Goal: Information Seeking & Learning: Learn about a topic

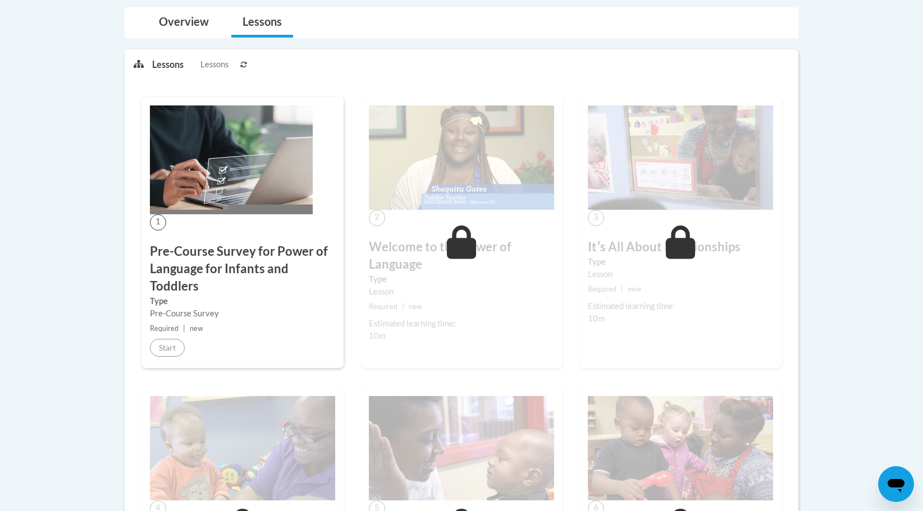
scroll to position [224, 0]
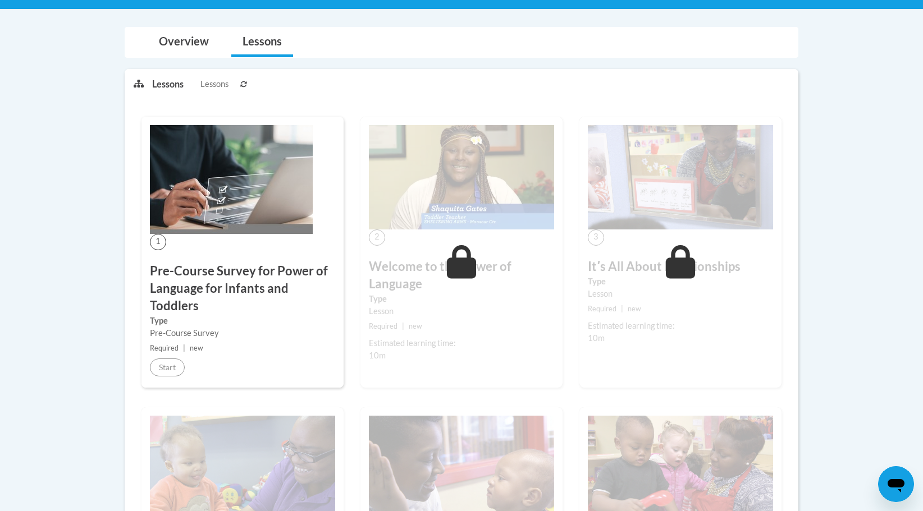
click at [201, 212] on img at bounding box center [231, 179] width 163 height 109
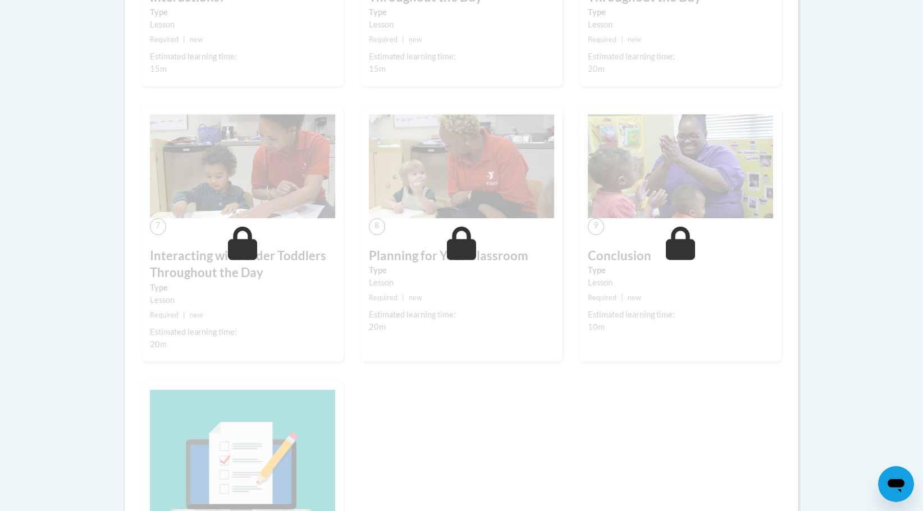
scroll to position [772, 0]
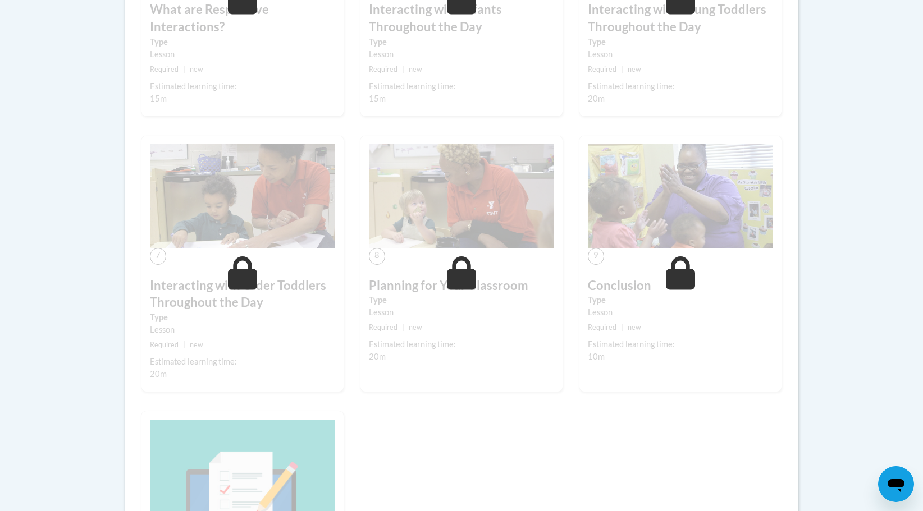
drag, startPoint x: 379, startPoint y: 205, endPoint x: 352, endPoint y: 203, distance: 26.5
click at [378, 207] on img at bounding box center [461, 196] width 185 height 104
click at [255, 199] on img at bounding box center [242, 196] width 185 height 104
click at [462, 270] on icon at bounding box center [462, 273] width 30 height 34
click at [257, 289] on span at bounding box center [243, 273] width 34 height 34
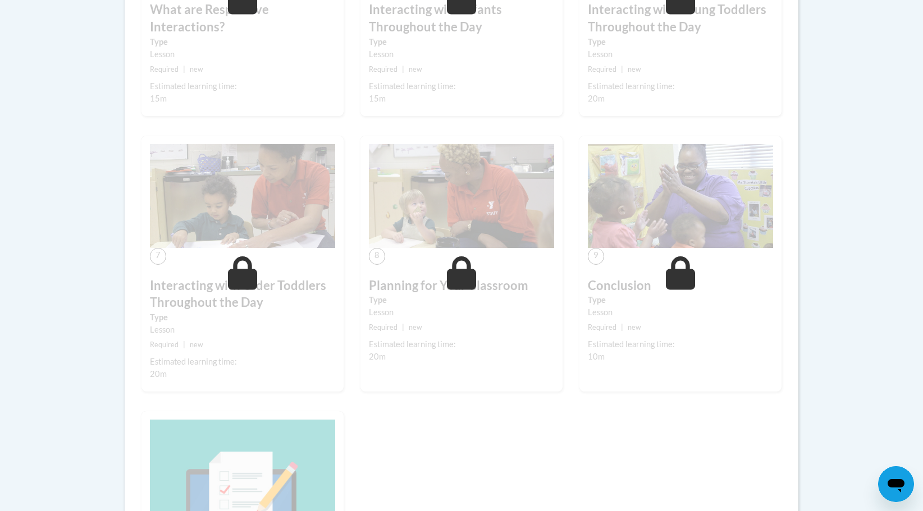
click at [686, 286] on icon at bounding box center [681, 273] width 30 height 34
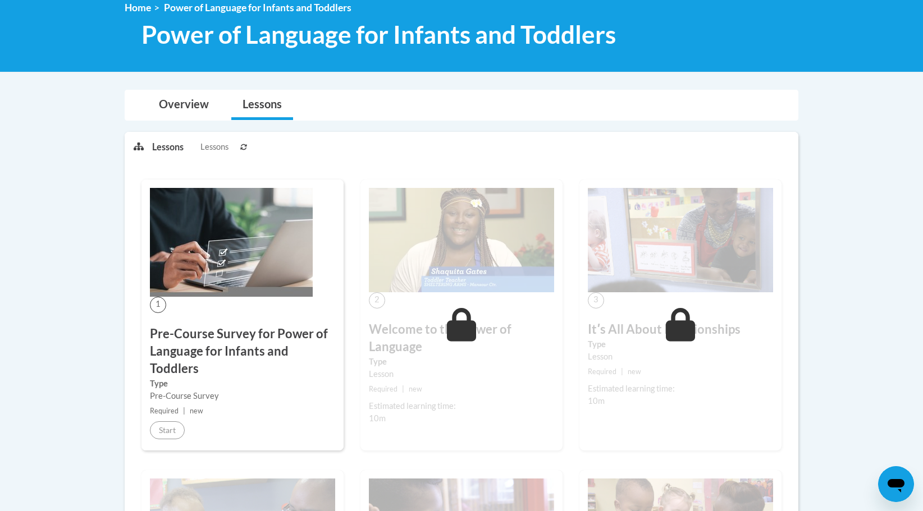
scroll to position [155, 0]
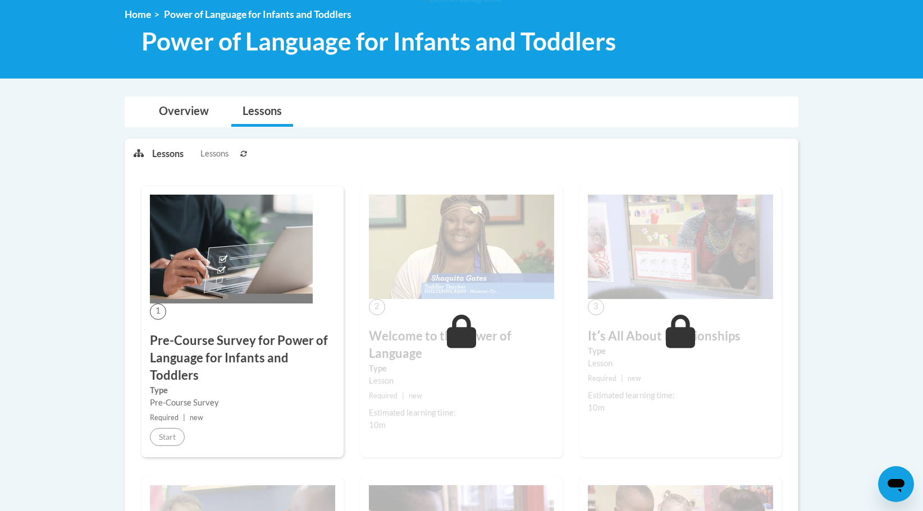
drag, startPoint x: 698, startPoint y: 254, endPoint x: 676, endPoint y: 249, distance: 21.9
click at [697, 254] on img at bounding box center [680, 247] width 185 height 104
click at [513, 262] on img at bounding box center [461, 247] width 185 height 104
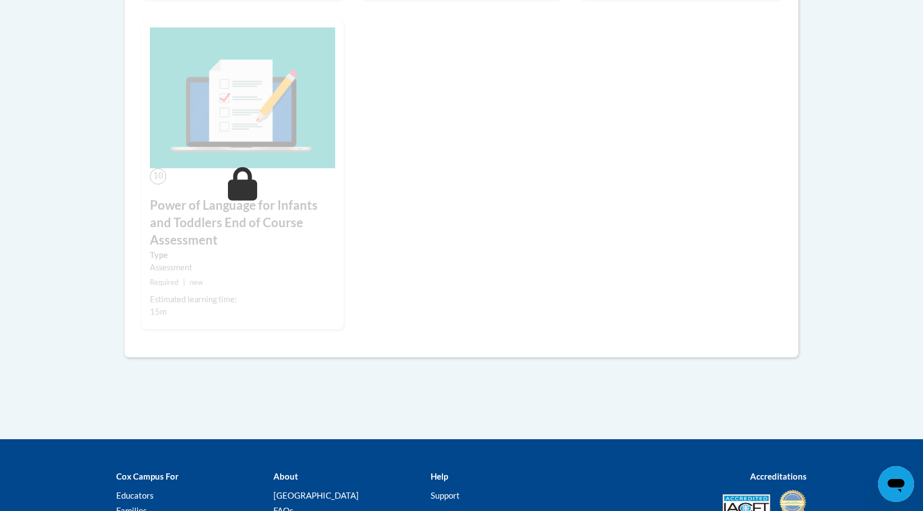
scroll to position [1245, 0]
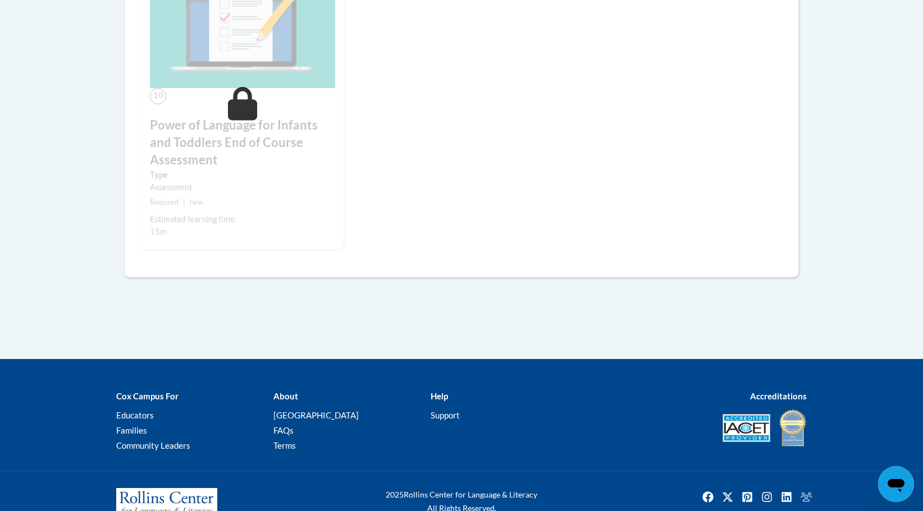
click at [227, 110] on span at bounding box center [243, 104] width 34 height 34
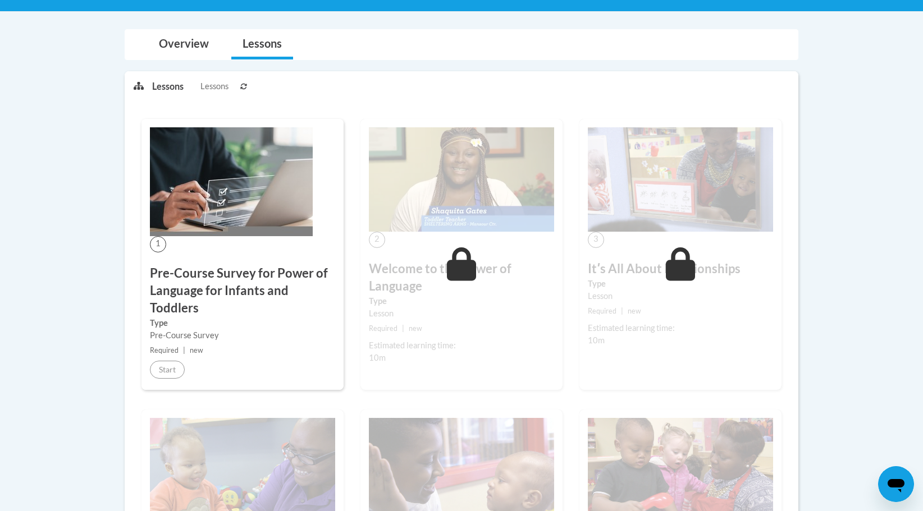
scroll to position [224, 0]
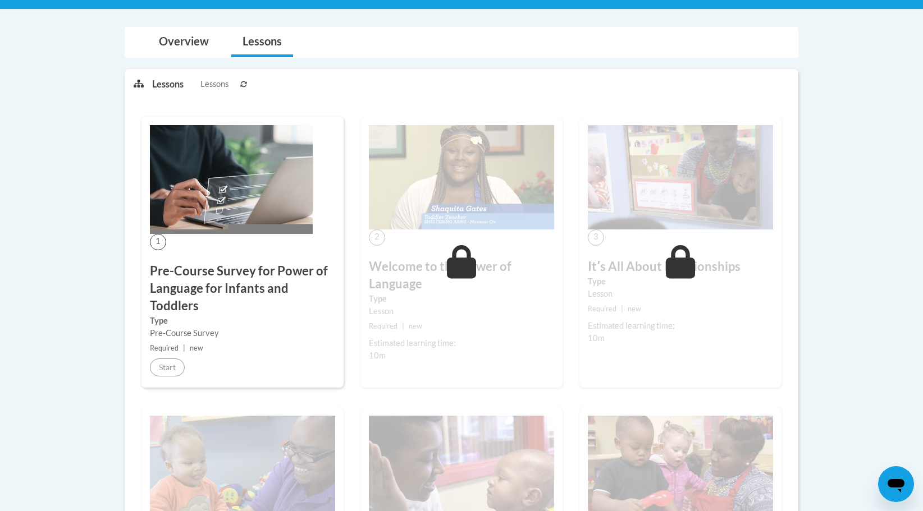
click at [469, 233] on div "2 Welcome to the Power of Language Type Lesson Required | new Estimated learnin…" at bounding box center [461, 252] width 202 height 271
drag, startPoint x: 721, startPoint y: 285, endPoint x: 713, endPoint y: 281, distance: 8.5
click at [720, 284] on label "Type" at bounding box center [680, 282] width 185 height 12
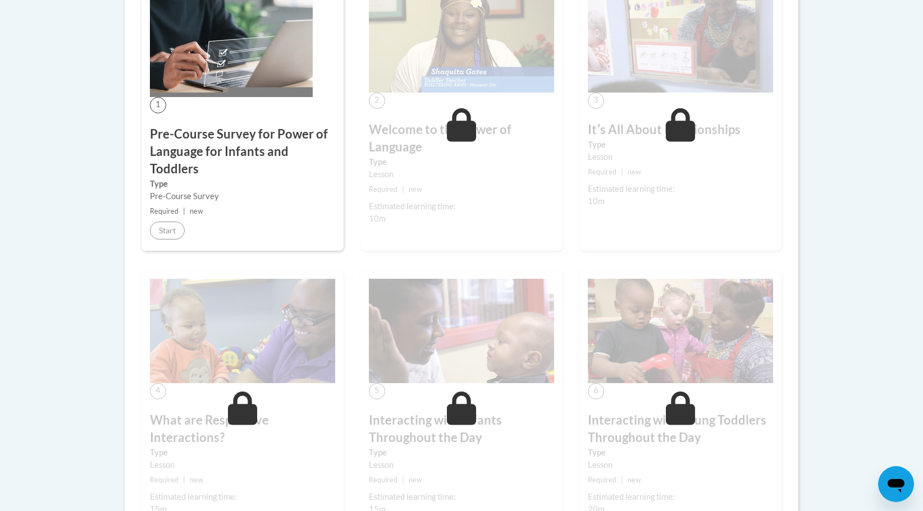
scroll to position [505, 0]
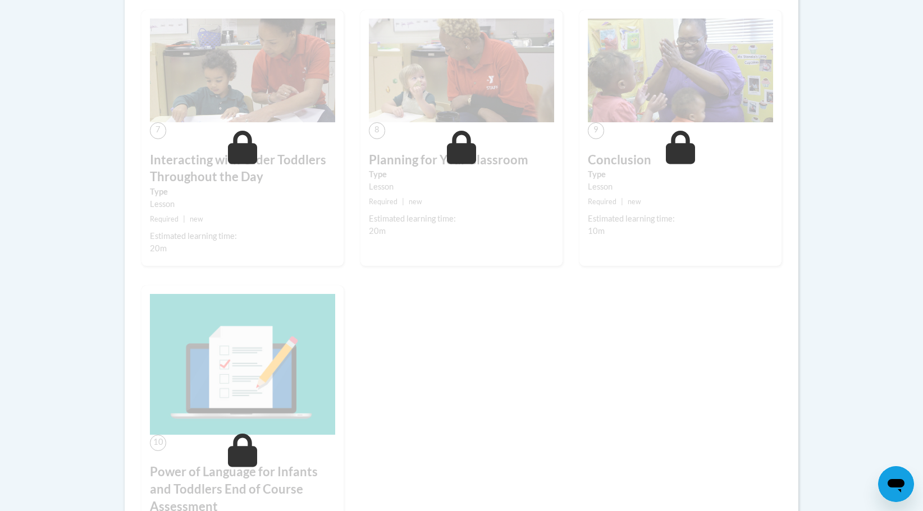
click at [278, 397] on img at bounding box center [242, 364] width 185 height 141
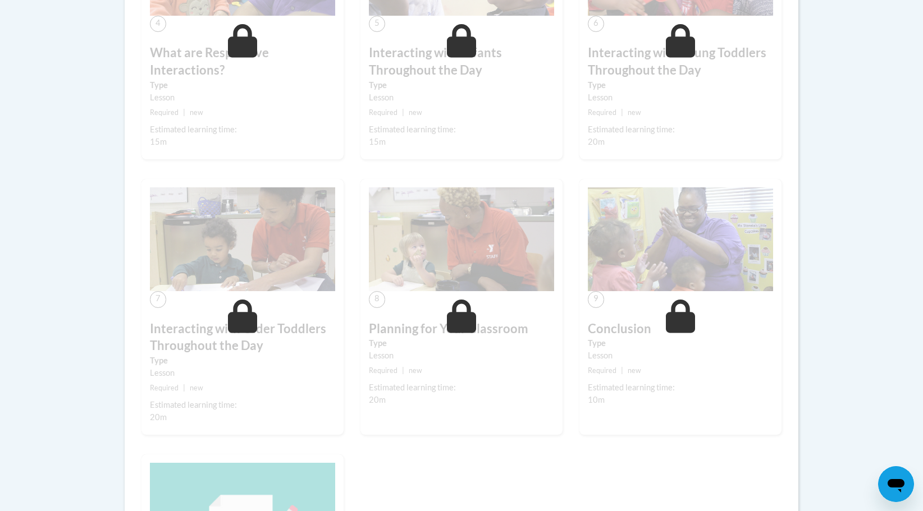
scroll to position [617, 0]
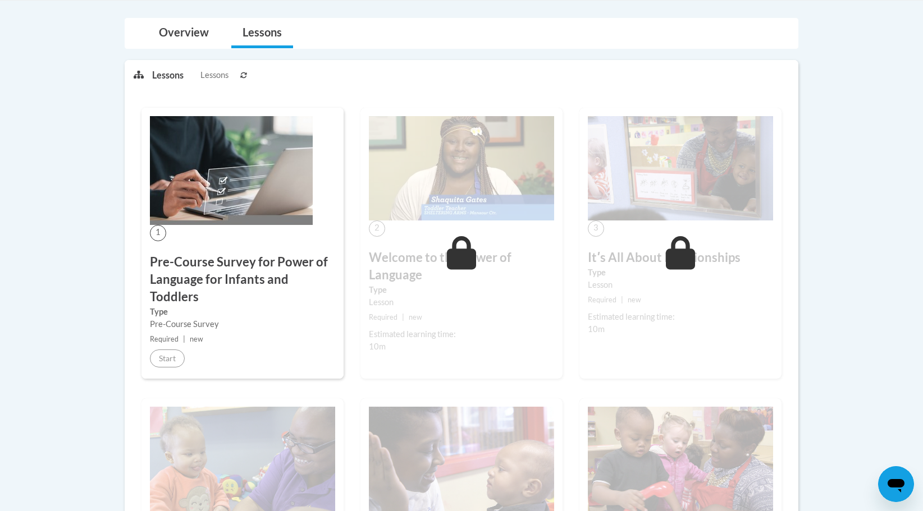
scroll to position [168, 0]
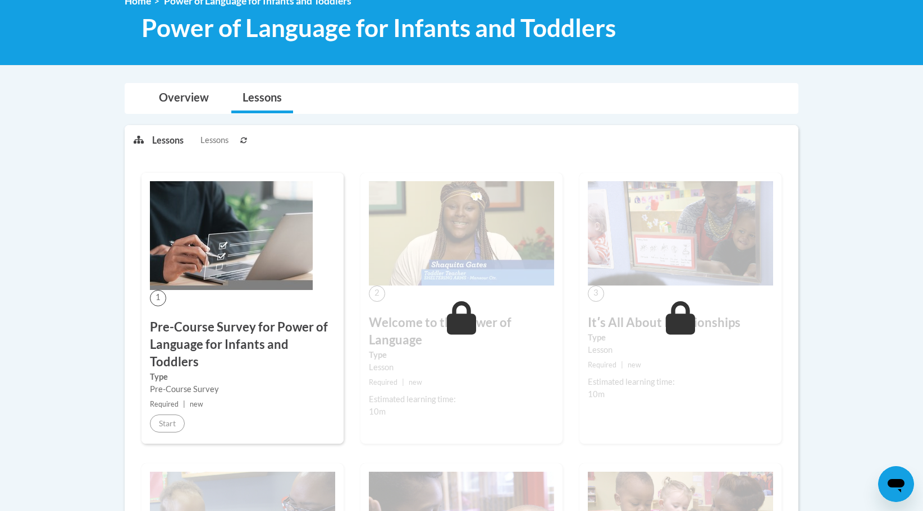
click at [208, 305] on div "1 Pre-Course Survey for Power of Language for Infants and Toddlers Type Pre-Cou…" at bounding box center [242, 308] width 202 height 271
click at [678, 322] on icon at bounding box center [681, 318] width 30 height 34
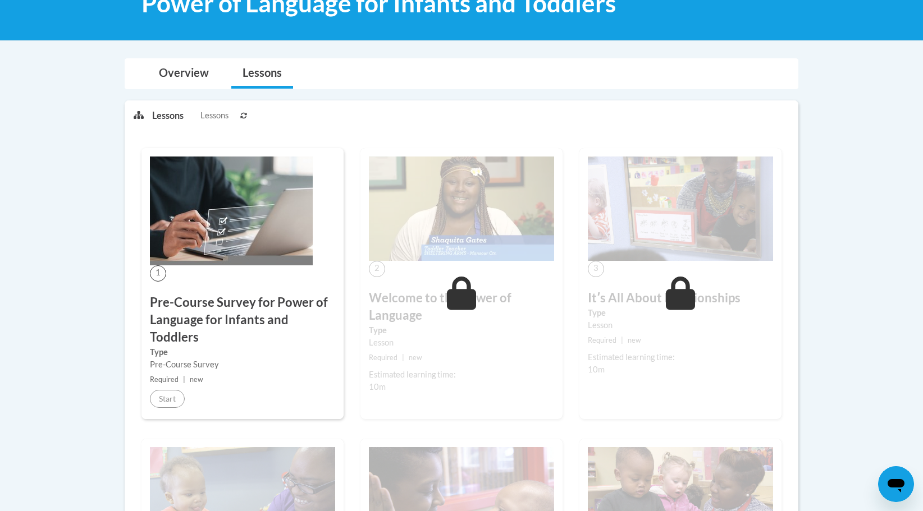
scroll to position [281, 0]
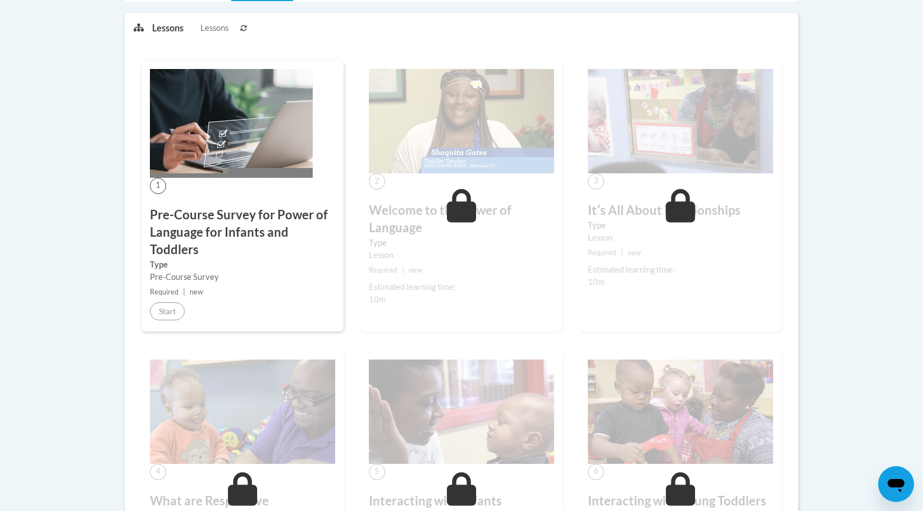
click at [438, 417] on img at bounding box center [461, 412] width 185 height 104
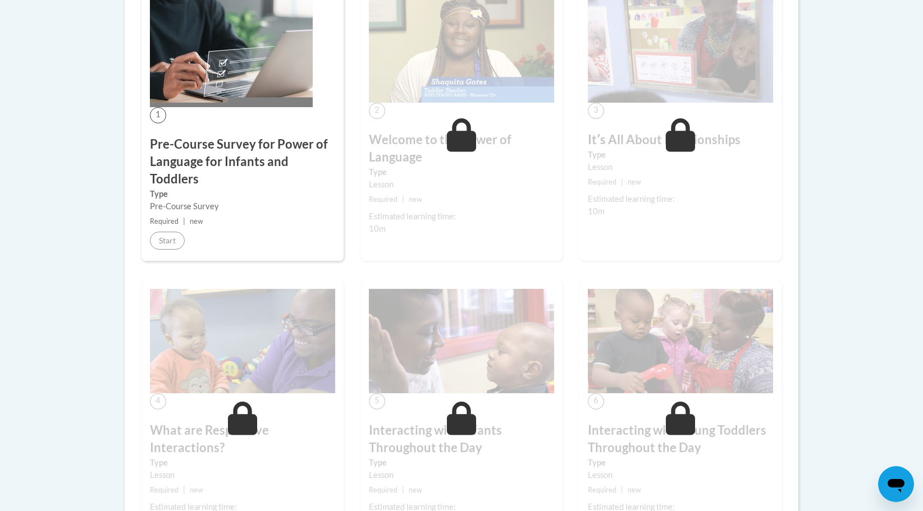
scroll to position [449, 0]
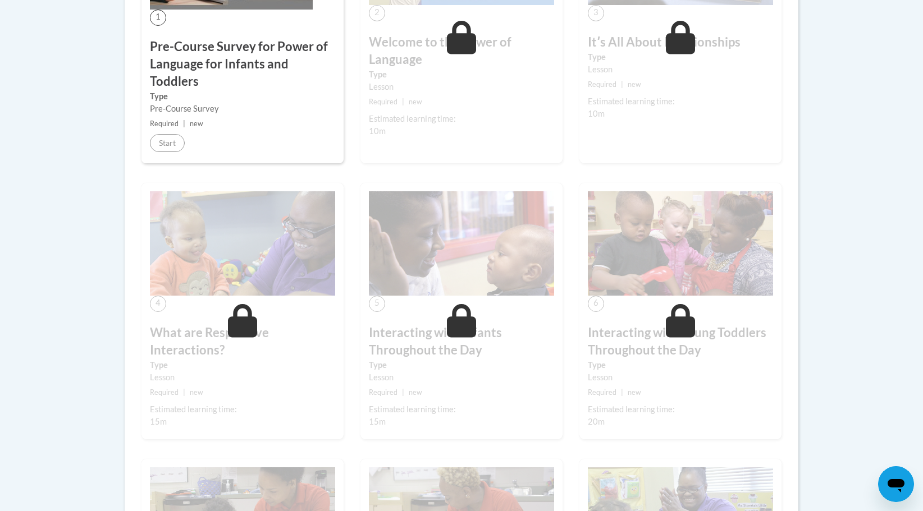
click at [292, 508] on img at bounding box center [242, 519] width 185 height 104
drag, startPoint x: 456, startPoint y: 496, endPoint x: 462, endPoint y: 497, distance: 5.7
click at [457, 496] on img at bounding box center [461, 519] width 185 height 104
click at [662, 483] on img at bounding box center [680, 519] width 185 height 104
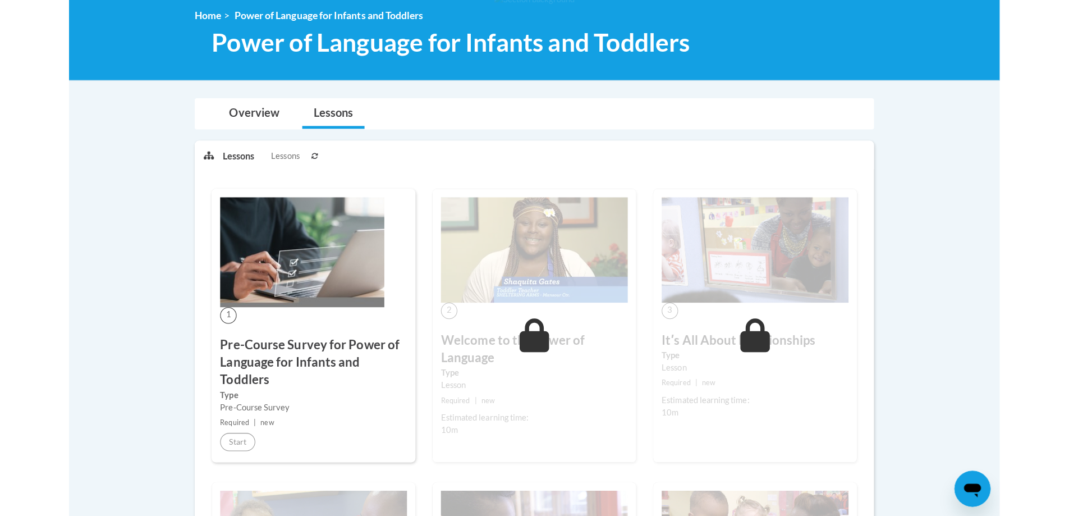
scroll to position [0, 0]
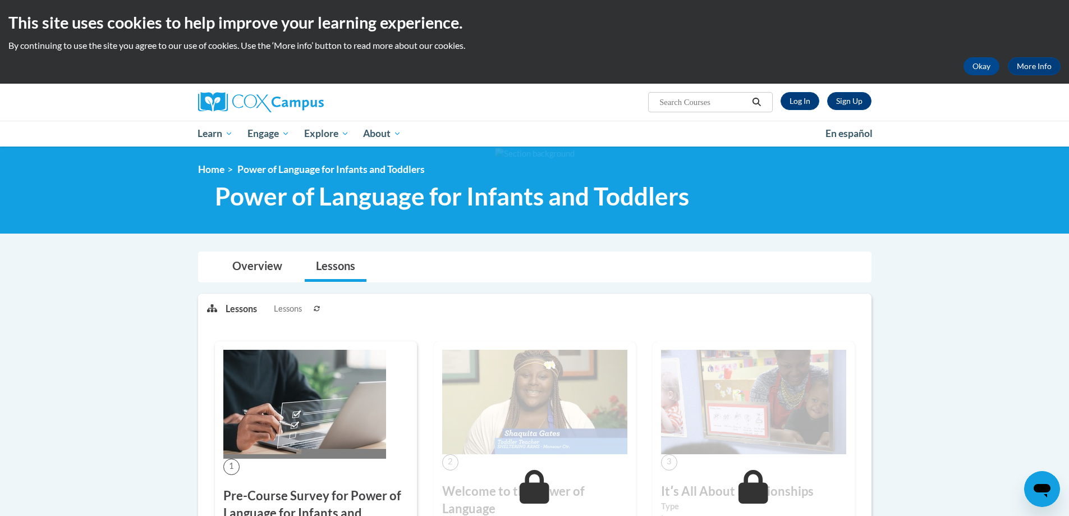
click at [276, 384] on img at bounding box center [304, 404] width 163 height 109
click at [340, 271] on link "Lessons" at bounding box center [336, 267] width 62 height 30
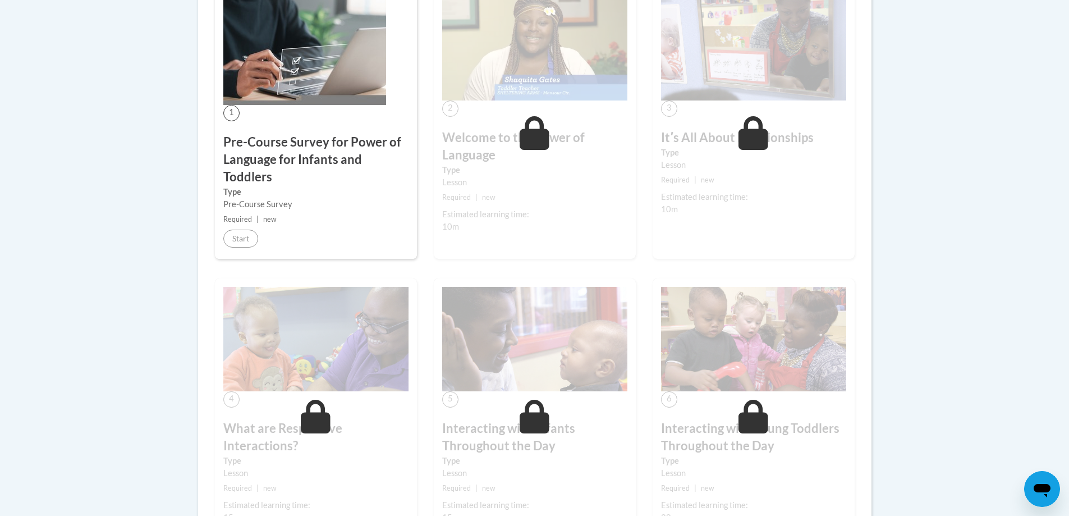
scroll to position [168, 0]
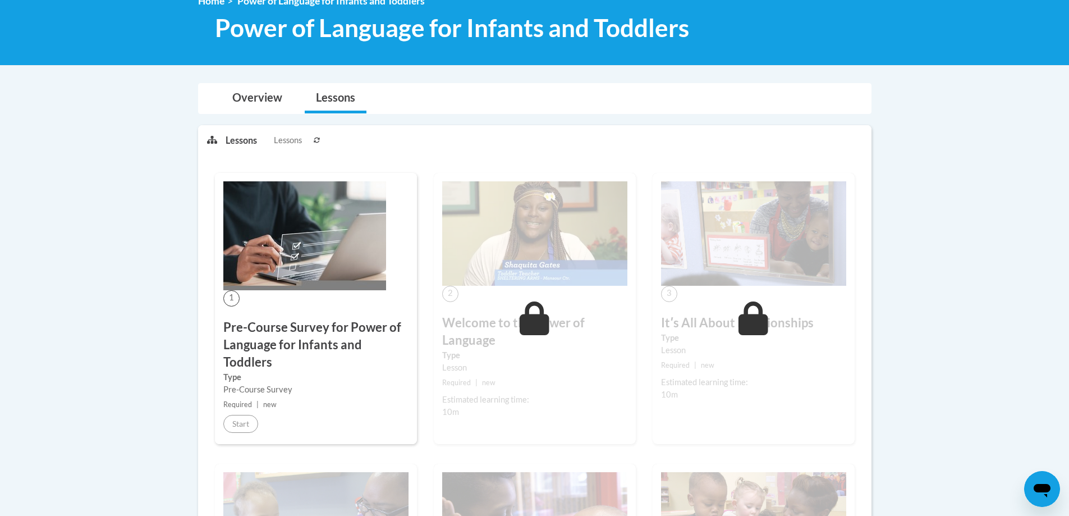
drag, startPoint x: 349, startPoint y: 137, endPoint x: 269, endPoint y: 130, distance: 80.0
click at [348, 135] on ul "Lessons Lessons" at bounding box center [385, 140] width 318 height 28
click at [313, 142] on button at bounding box center [316, 140] width 13 height 28
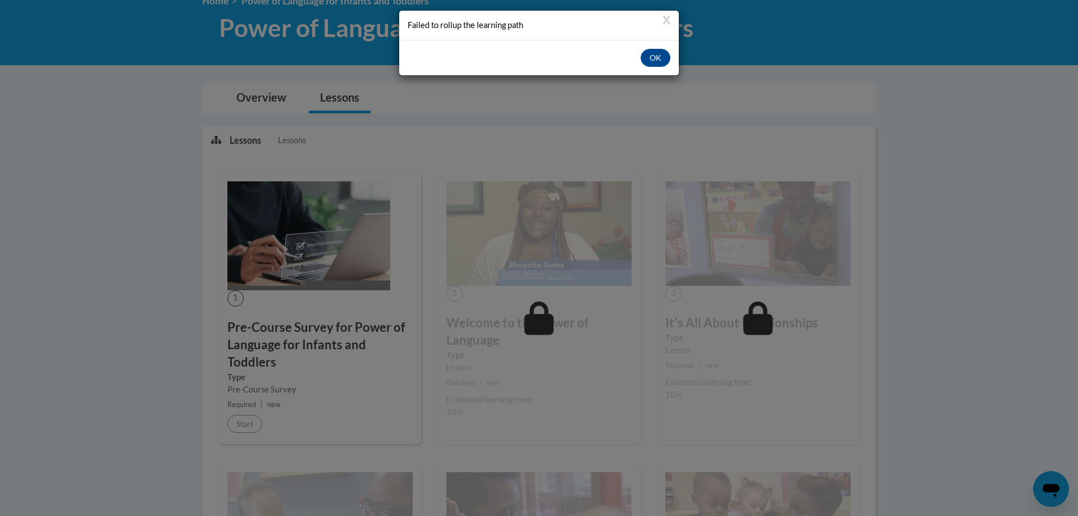
drag, startPoint x: 668, startPoint y: 6, endPoint x: 669, endPoint y: 1, distance: 5.6
click at [669, 4] on div "X Failed to rollup the learning path OK" at bounding box center [539, 258] width 1078 height 516
click at [661, 59] on button "OK" at bounding box center [655, 58] width 30 height 18
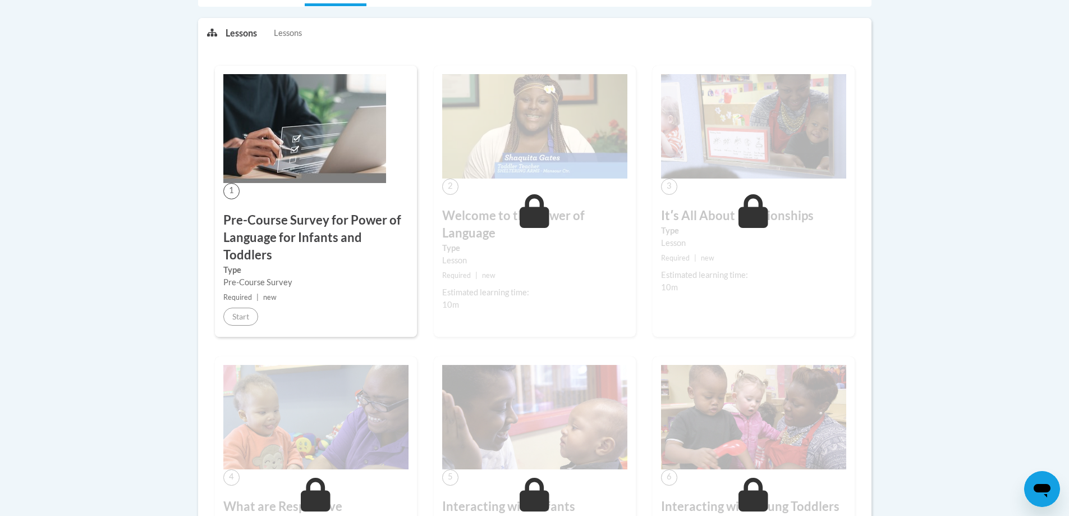
scroll to position [393, 0]
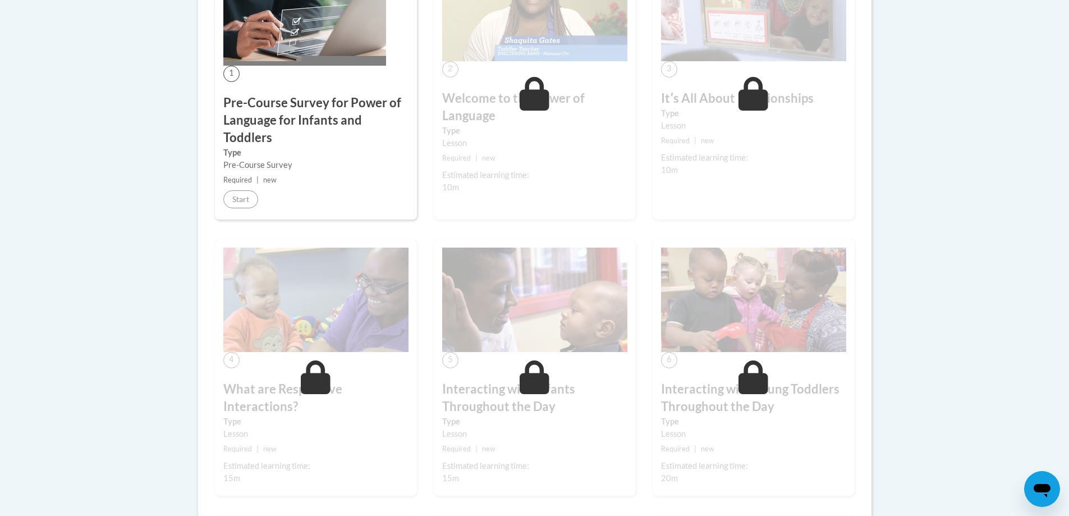
click at [264, 80] on div "1 Pre-Course Survey for Power of Language for Infants and Toddlers Type Pre-Cou…" at bounding box center [316, 83] width 202 height 271
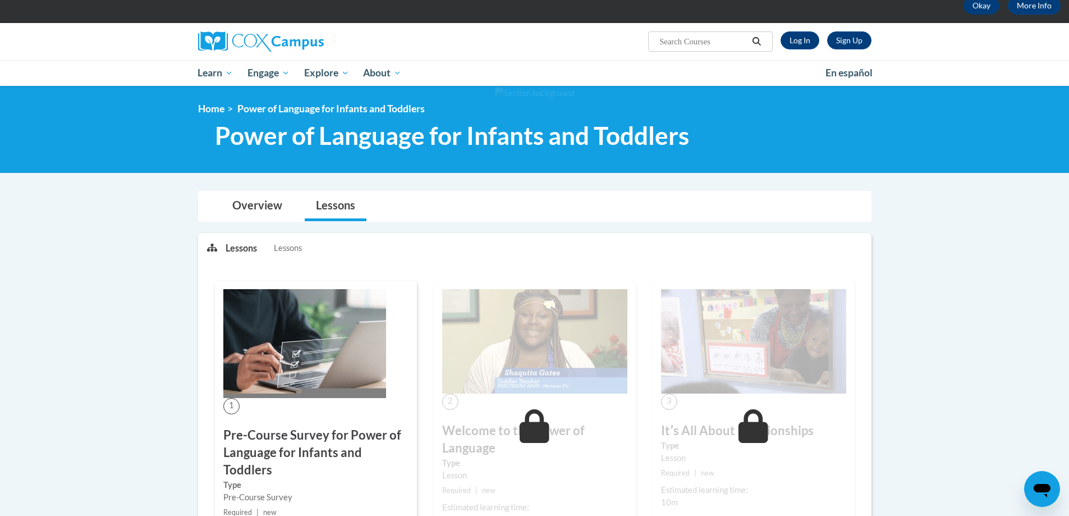
scroll to position [56, 0]
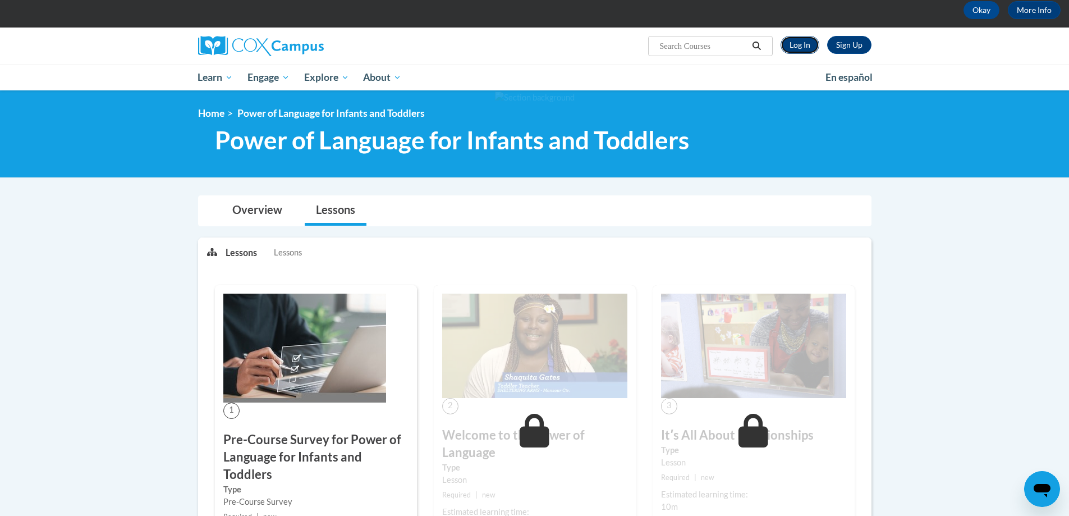
click at [794, 44] on link "Log In" at bounding box center [800, 45] width 39 height 18
